Goal: Task Accomplishment & Management: Complete application form

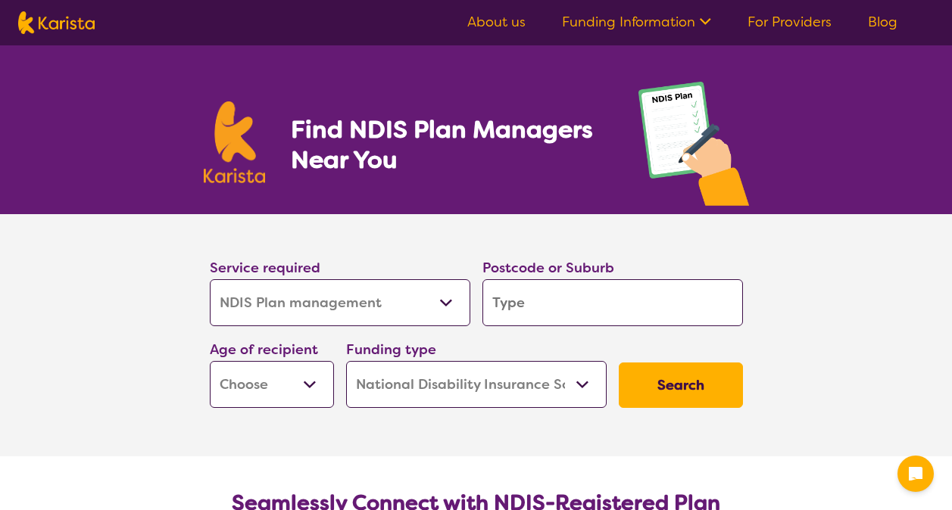
select select "NDIS Plan management"
select select "NDIS"
select select "NDIS Plan management"
select select "NDIS"
click at [568, 298] on input "search" at bounding box center [612, 302] width 260 height 47
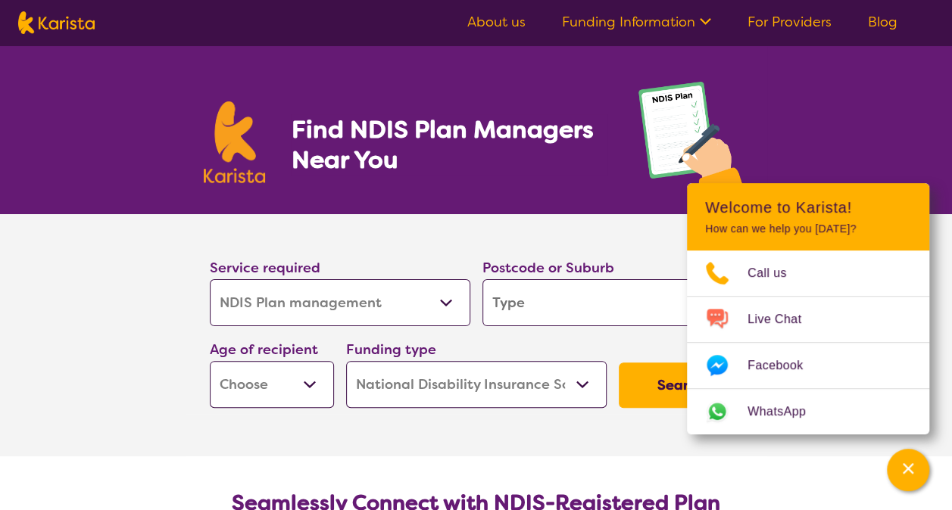
type input "2"
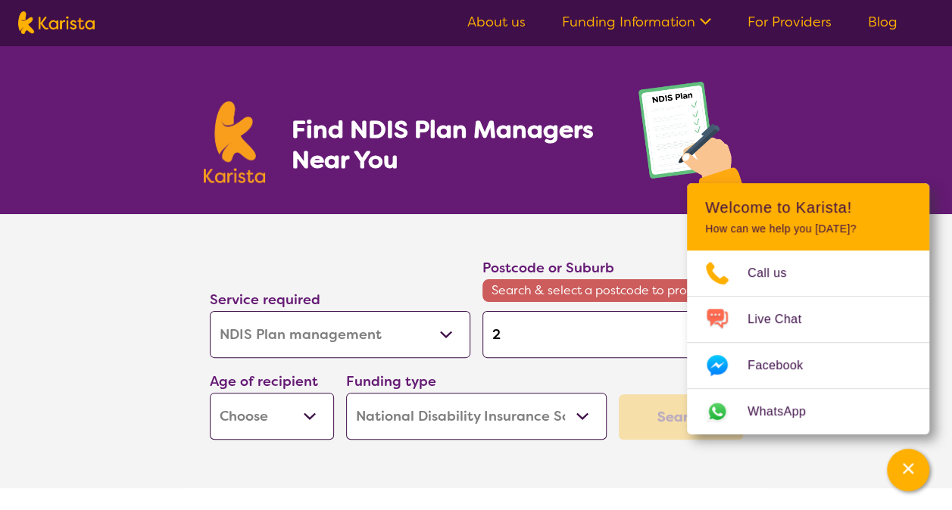
type input "24"
type input "244"
type input "2444"
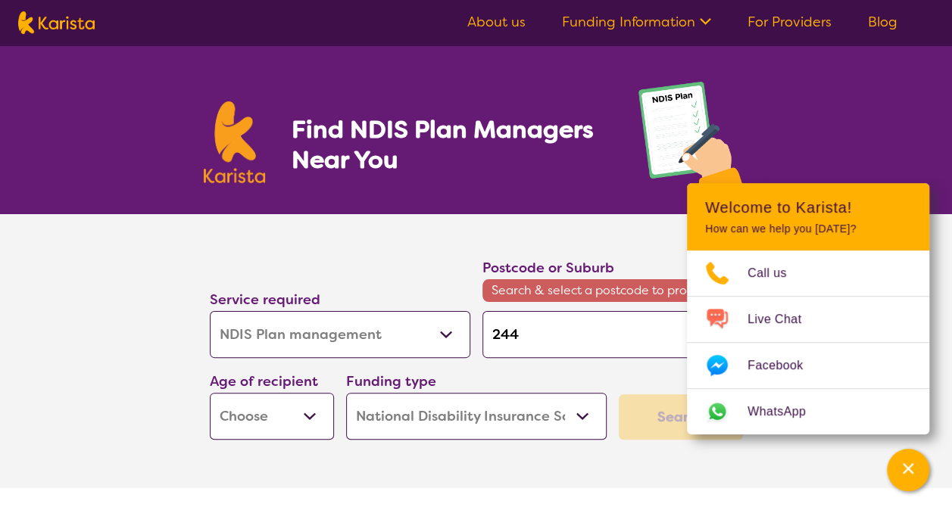
type input "2444"
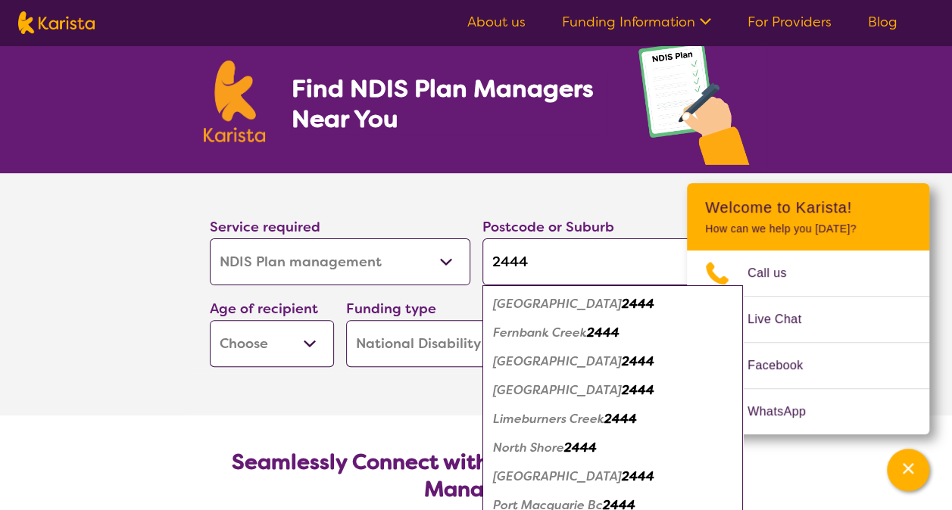
scroll to position [26, 0]
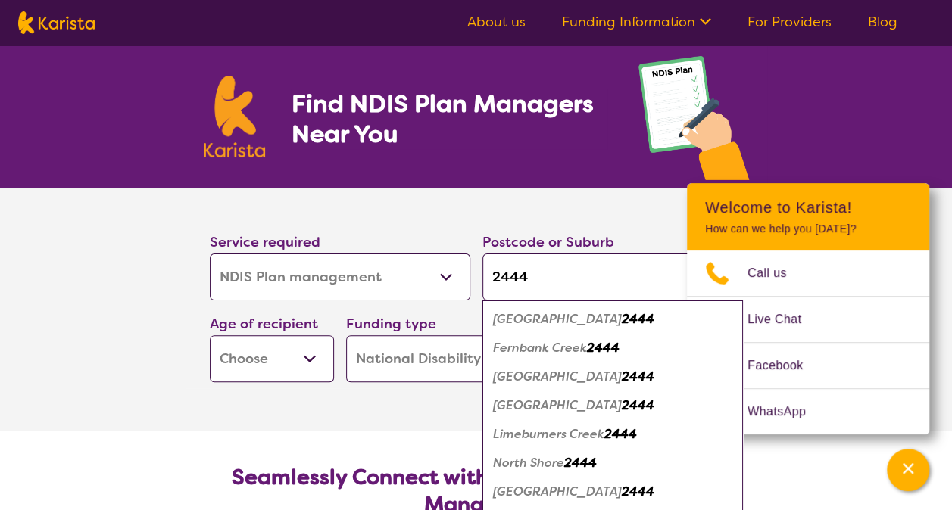
type input "244"
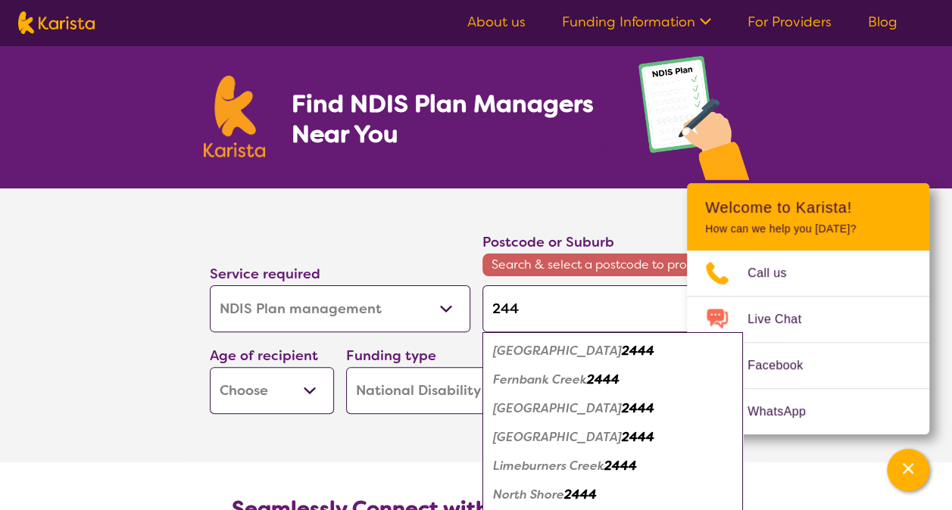
type input "24"
type input "2"
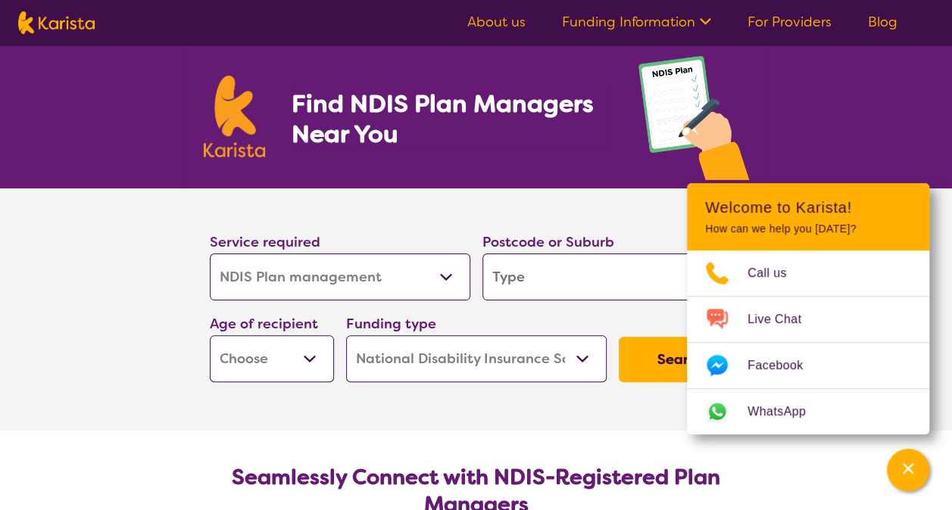
type input "t"
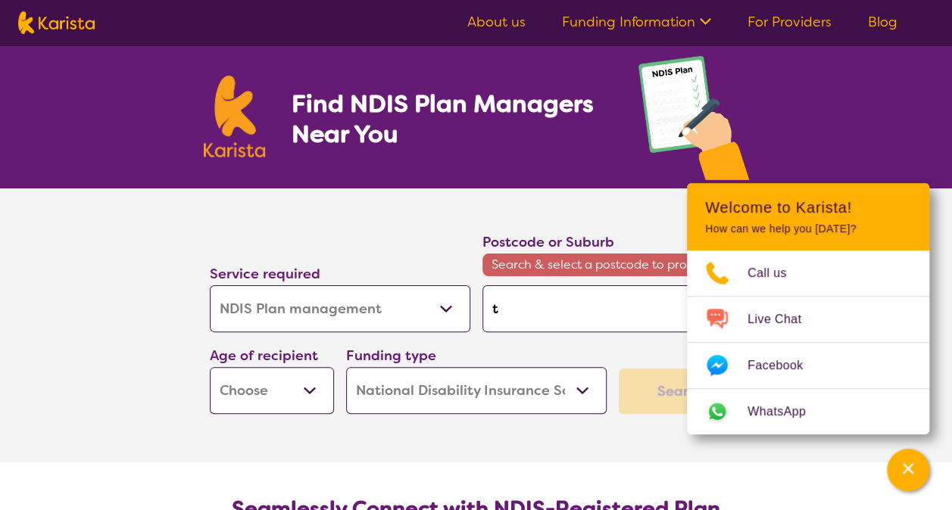
type input "ta"
type input "tar"
type input "tare"
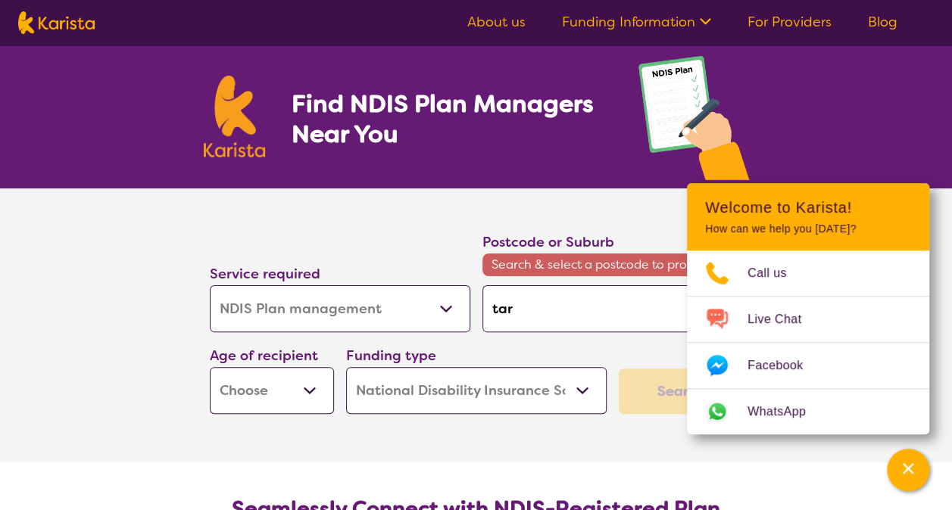
type input "tare"
type input "taree"
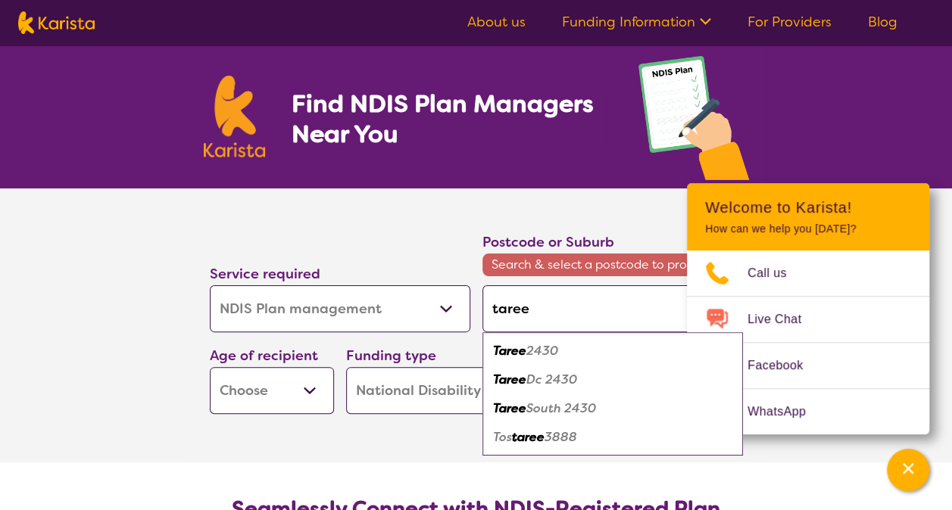
click at [544, 348] on em "2430" at bounding box center [542, 351] width 32 height 16
type input "2430"
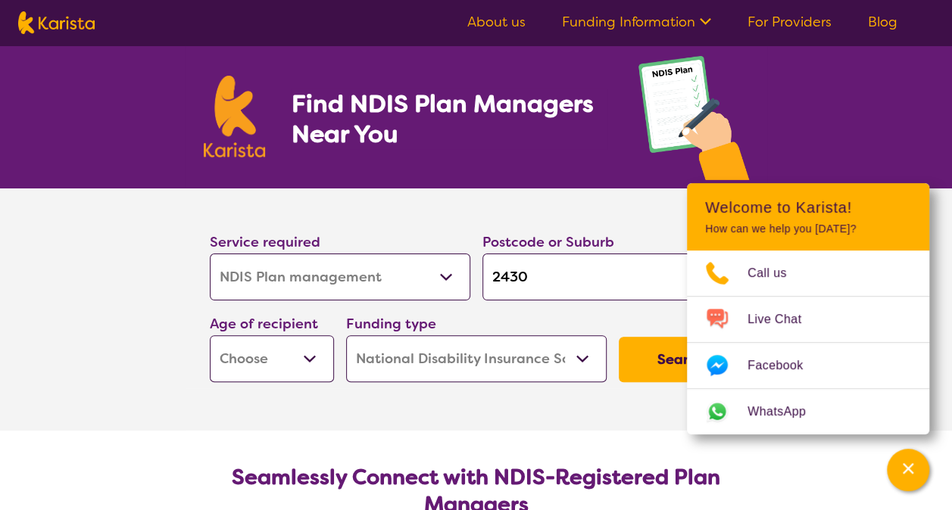
click at [542, 173] on section "Find NDIS Plan Managers Near You" at bounding box center [475, 104] width 581 height 169
click at [427, 403] on section "Service required Allied Health Assistant Assessment ([MEDICAL_DATA] or [MEDICAL…" at bounding box center [476, 309] width 606 height 242
click at [566, 285] on input "2430" at bounding box center [612, 277] width 260 height 47
type input "243"
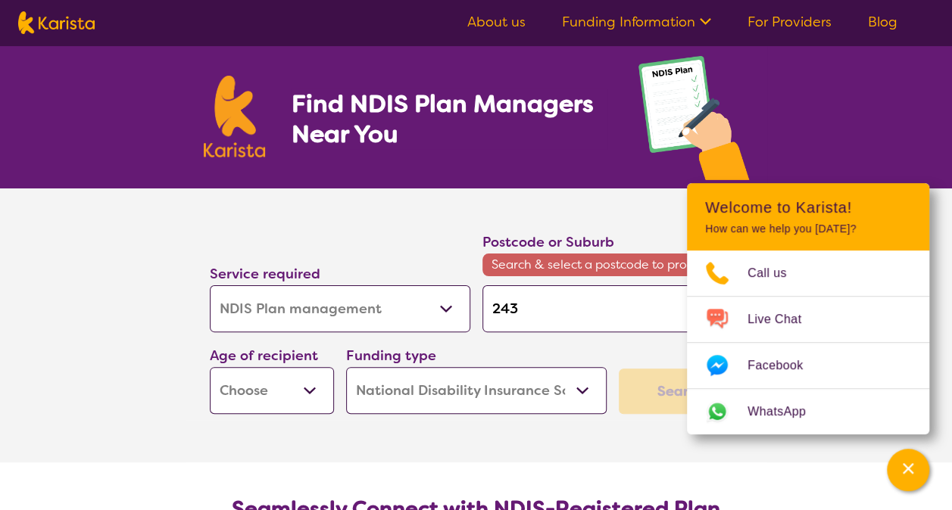
type input "24"
type input "2"
